Goal: Transaction & Acquisition: Book appointment/travel/reservation

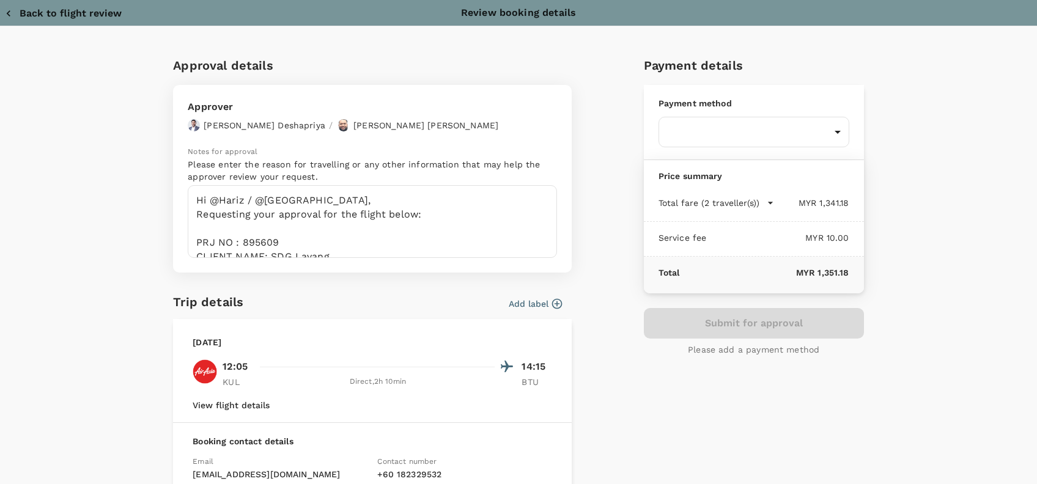
scroll to position [162, 0]
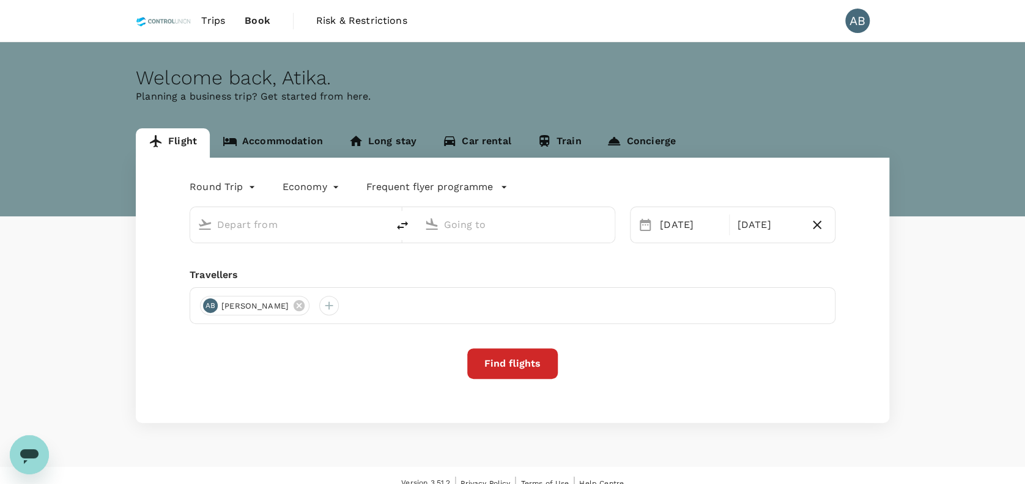
type input "Kuala Lumpur Intl ([GEOGRAPHIC_DATA])"
type input "Bintulu, [GEOGRAPHIC_DATA] (any)"
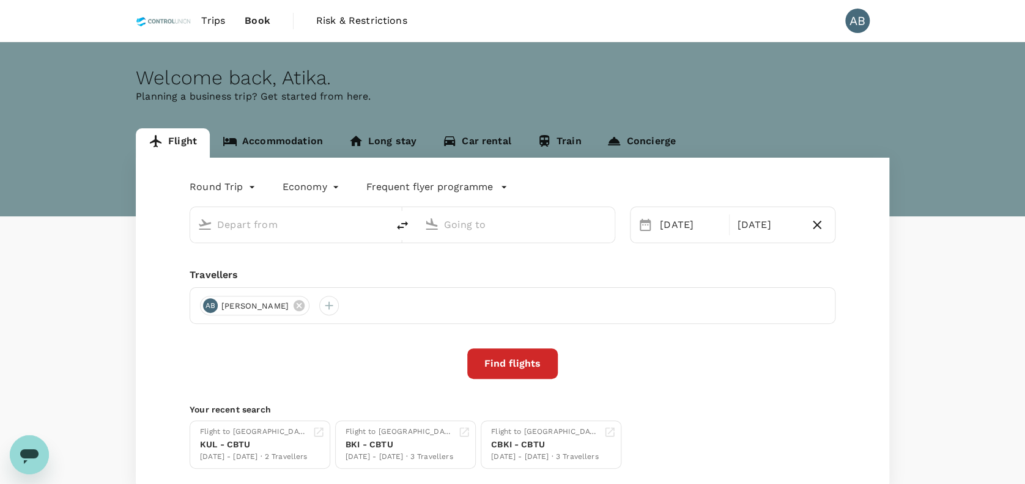
type input "Kuala Lumpur Intl ([GEOGRAPHIC_DATA])"
type input "Bintulu, [GEOGRAPHIC_DATA] (any)"
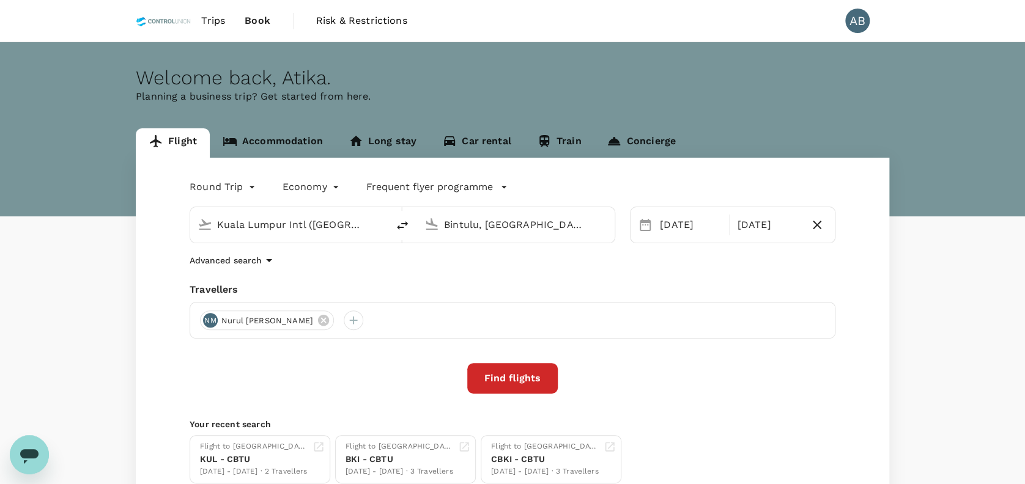
drag, startPoint x: 686, startPoint y: 410, endPoint x: 651, endPoint y: 455, distance: 57.5
click at [686, 410] on div "Round Trip roundtrip Economy economy Frequent flyer programme [GEOGRAPHIC_DATA]…" at bounding box center [512, 330] width 753 height 345
